Goal: Information Seeking & Learning: Learn about a topic

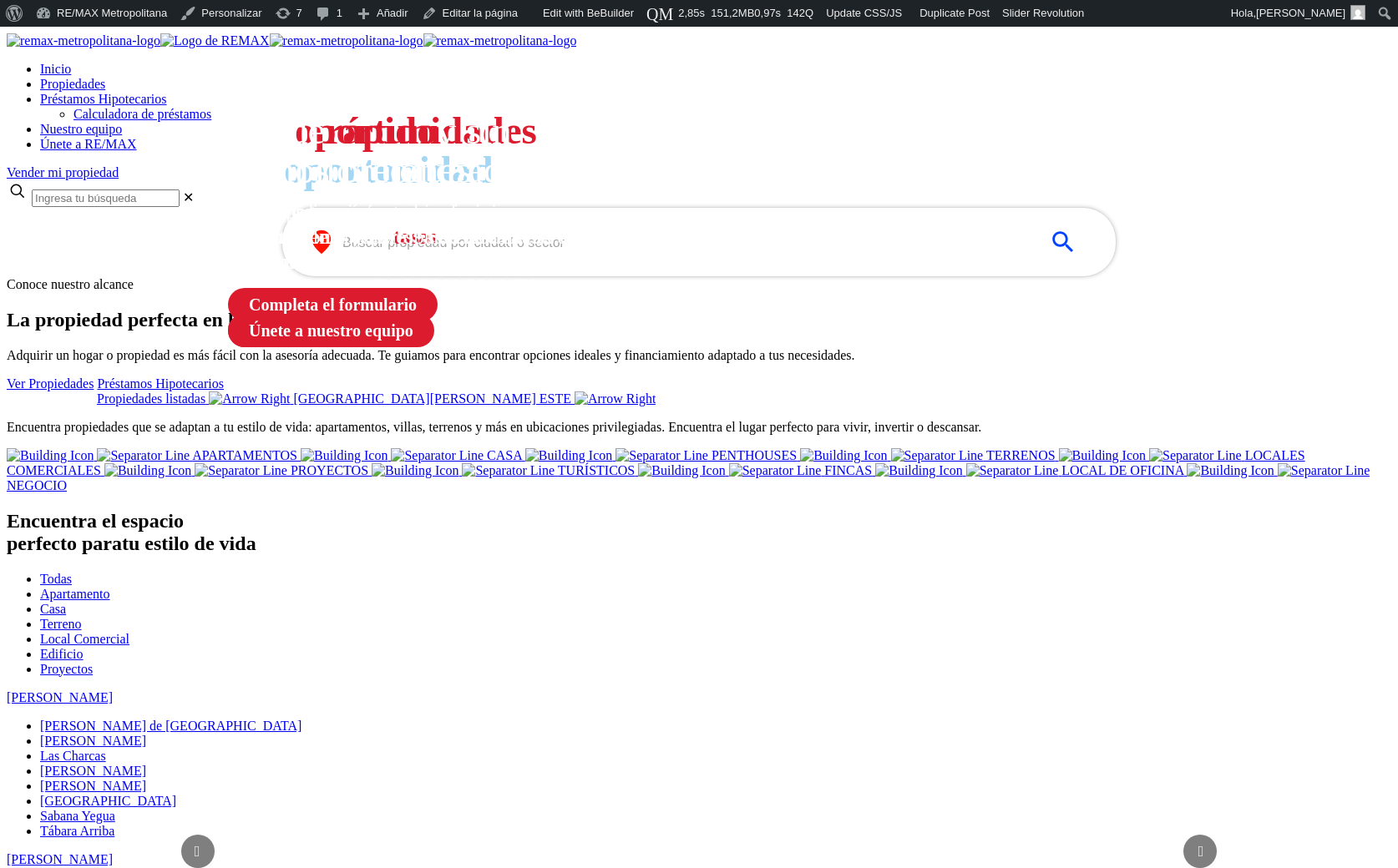
click at [356, 252] on input "text" at bounding box center [685, 242] width 687 height 19
click at [389, 252] on input "text" at bounding box center [685, 242] width 687 height 19
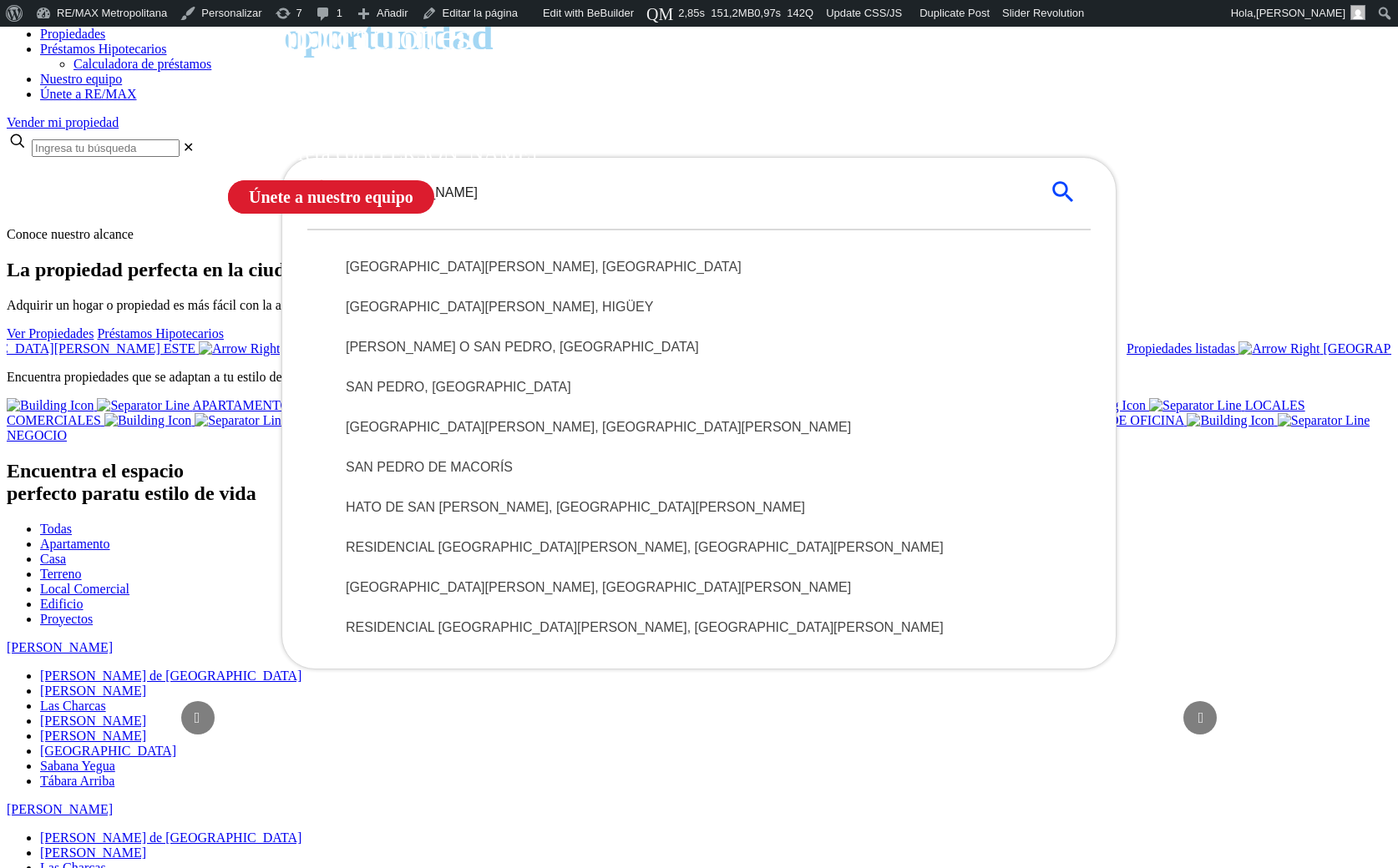
scroll to position [134, 0]
click at [508, 477] on span "SAN PEDRO DE MACORÍS" at bounding box center [698, 466] width 706 height 20
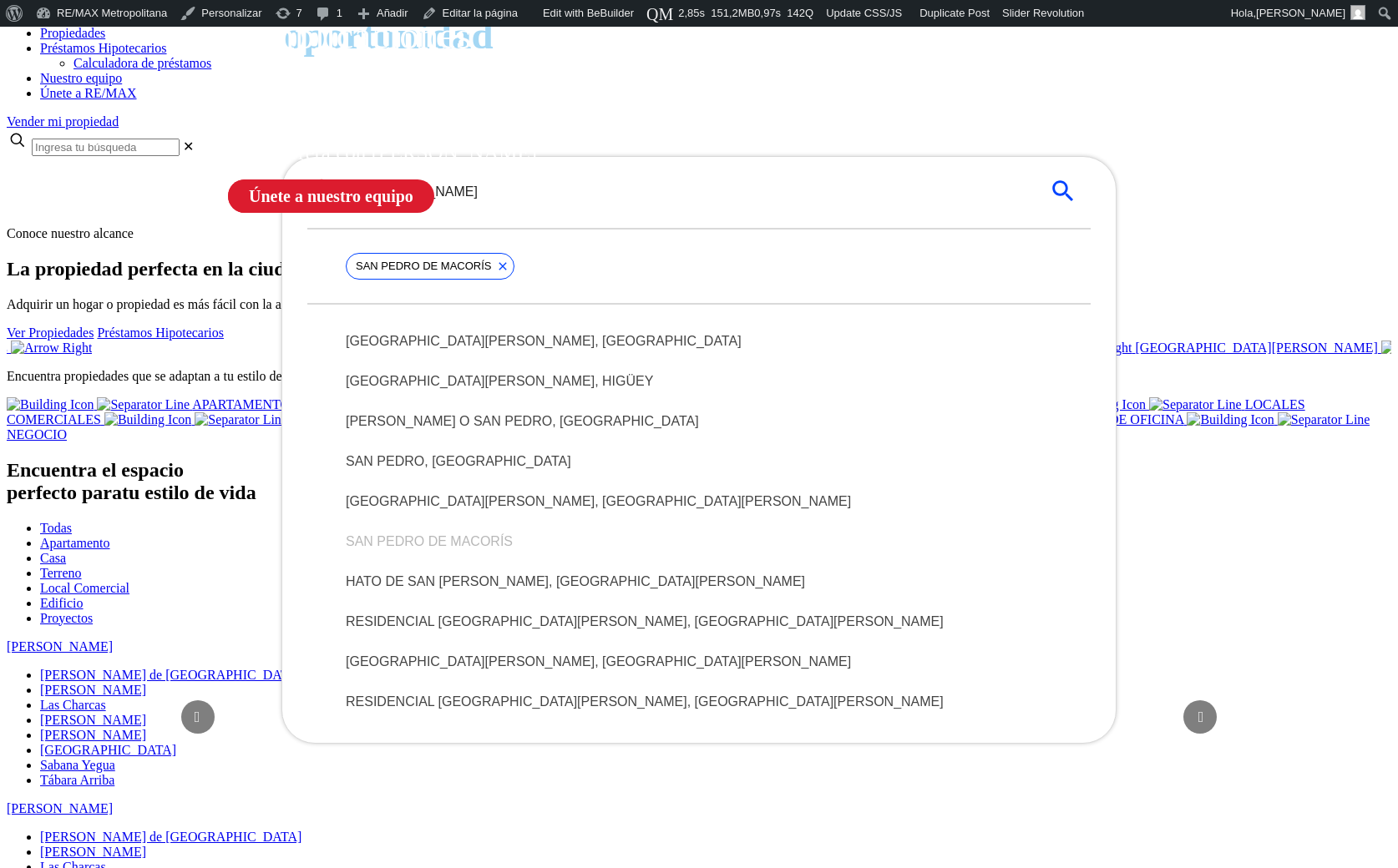
click at [536, 201] on input "san [PERSON_NAME]" at bounding box center [685, 191] width 687 height 19
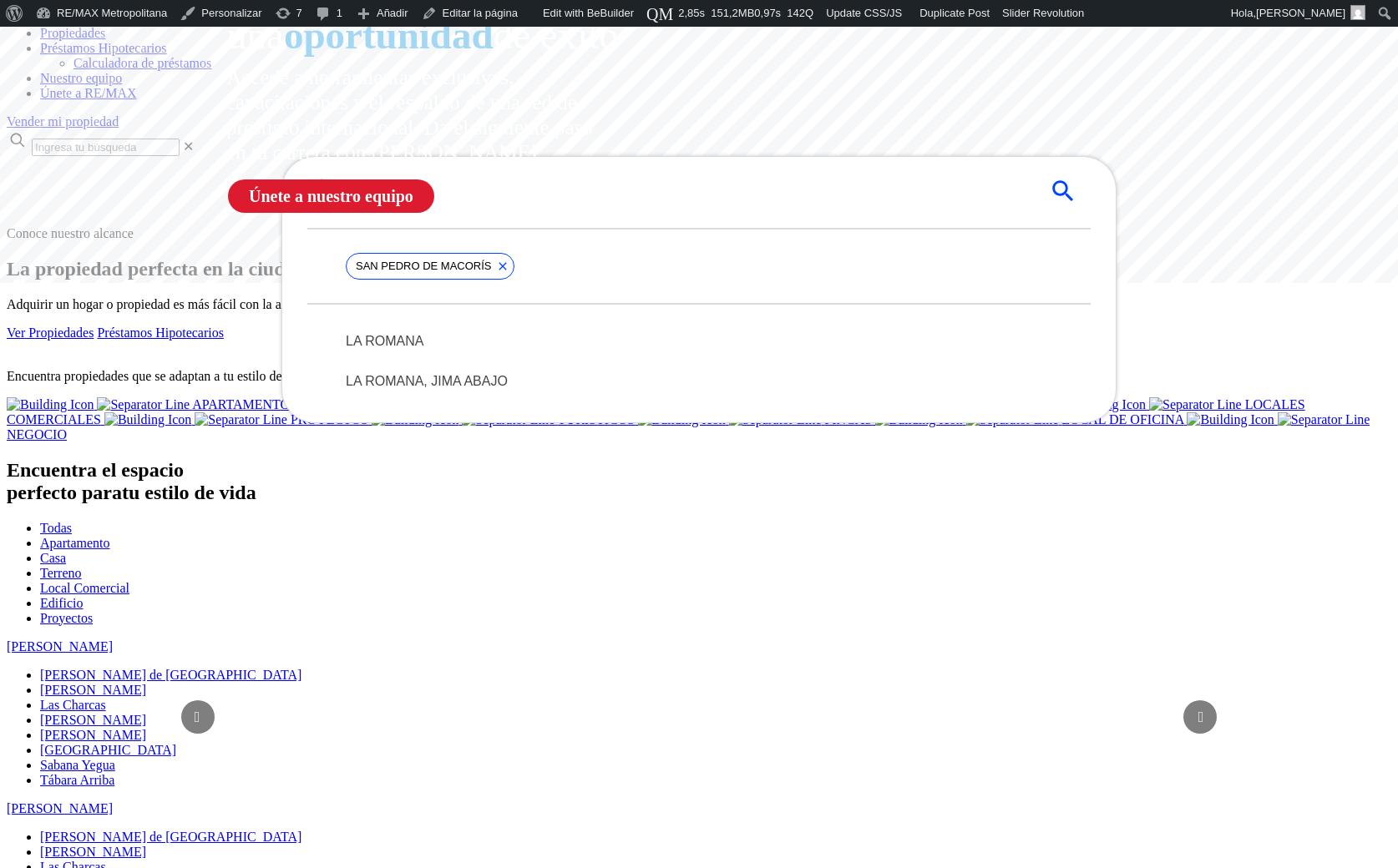
type input "la romana"
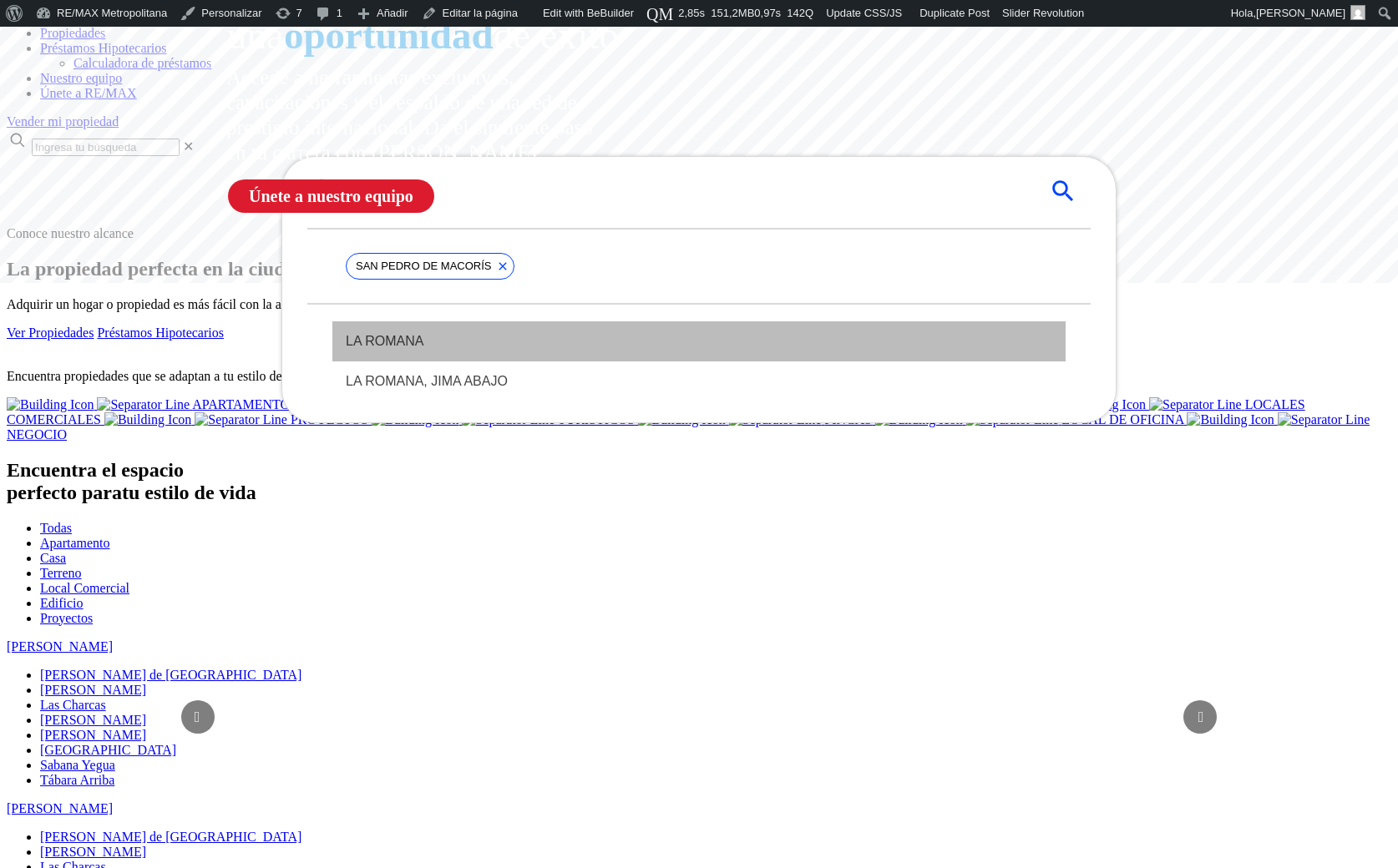
click at [442, 352] on span "LA ROMANA" at bounding box center [698, 341] width 706 height 20
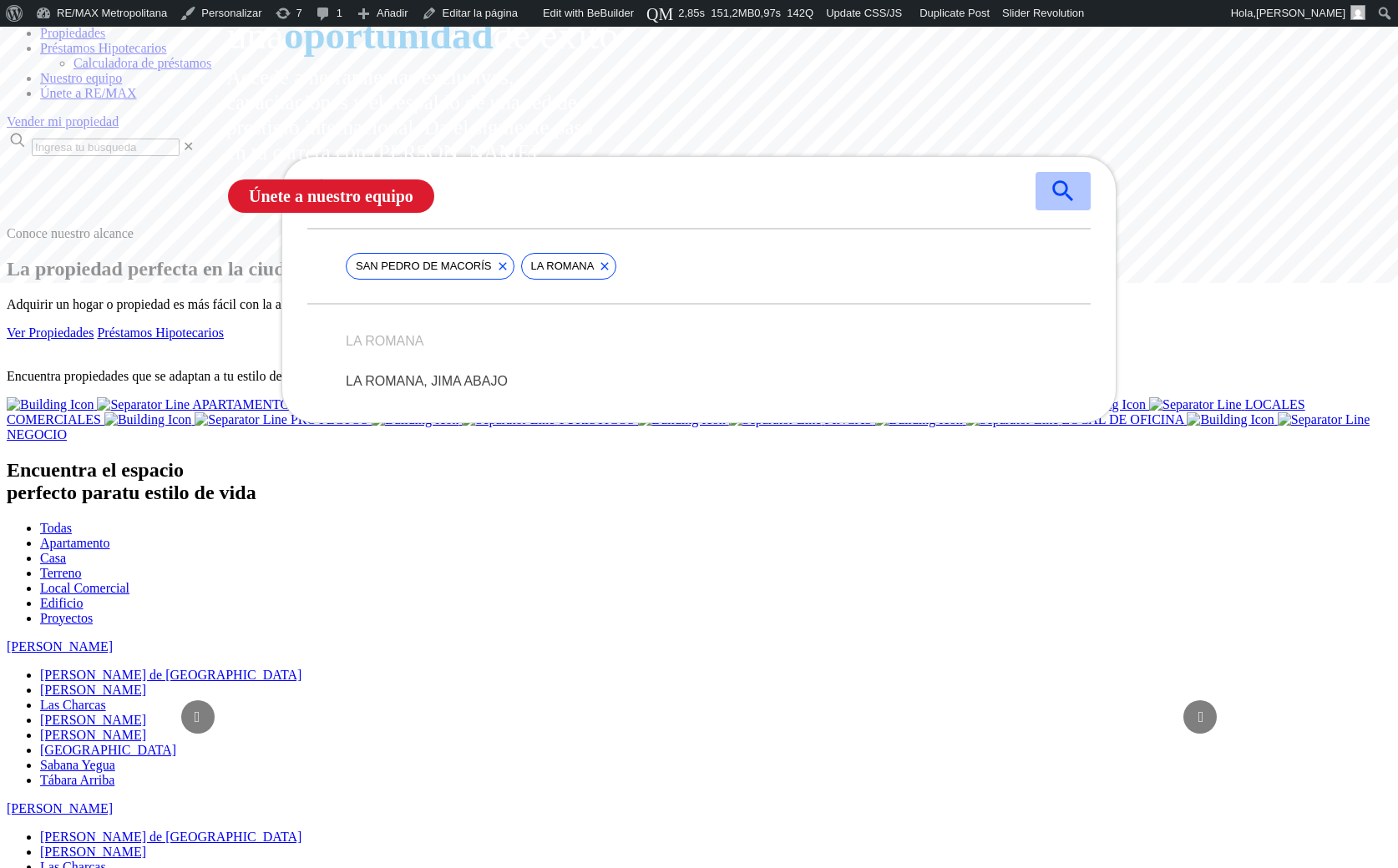
click at [1060, 205] on icon "submit" at bounding box center [1063, 191] width 28 height 28
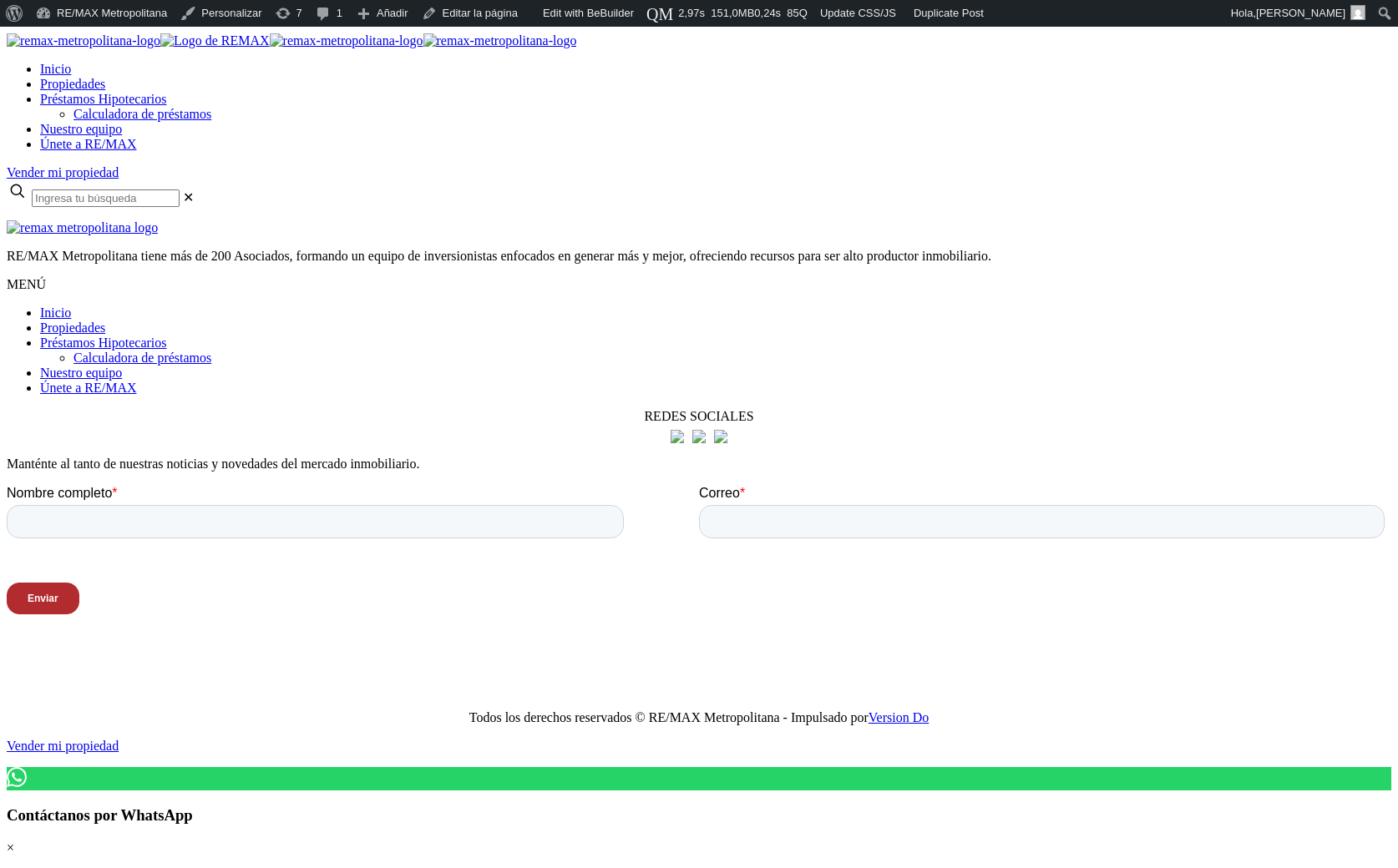
click at [606, 220] on div at bounding box center [699, 220] width 1384 height 0
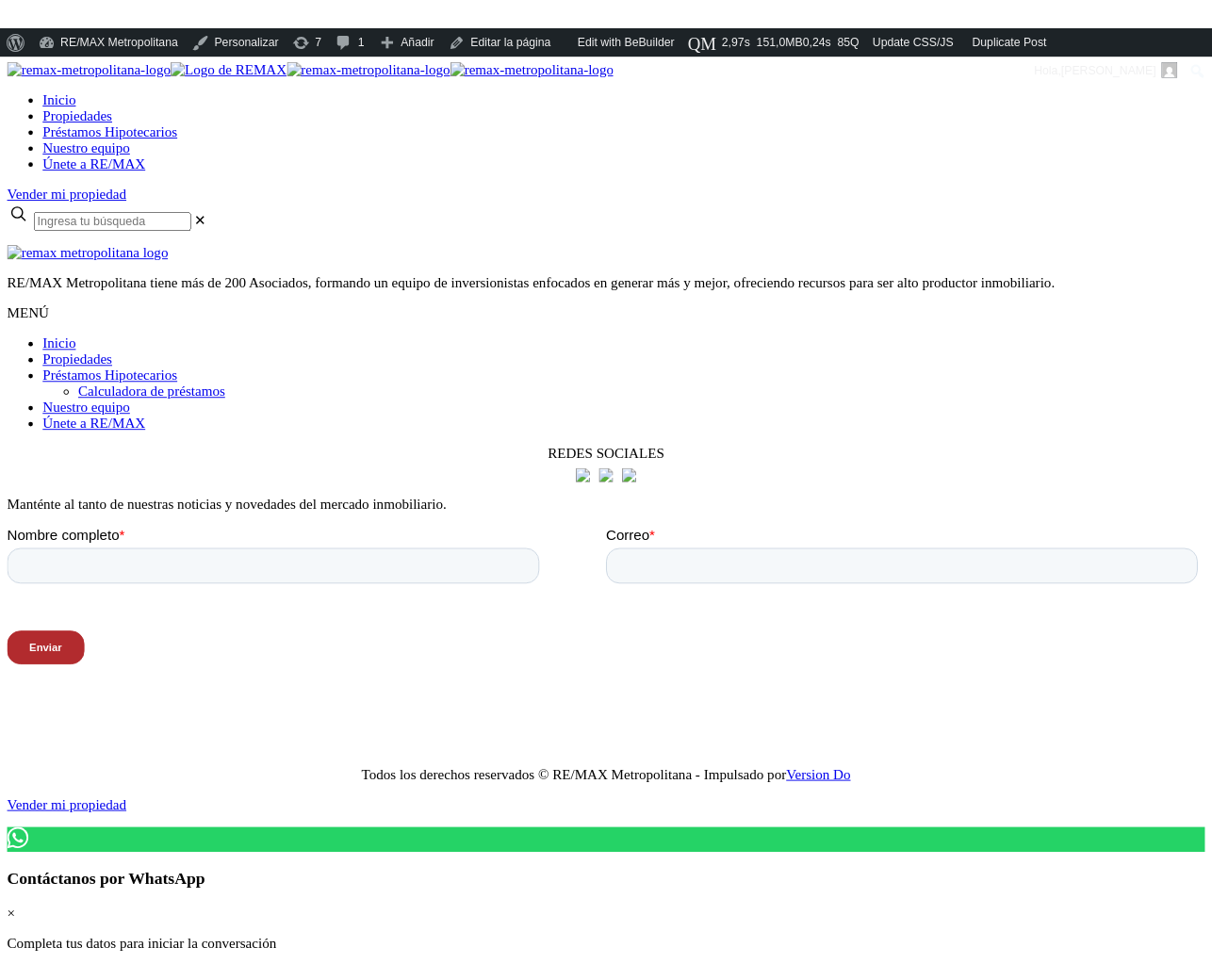
scroll to position [3, 0]
